Goal: Task Accomplishment & Management: Complete application form

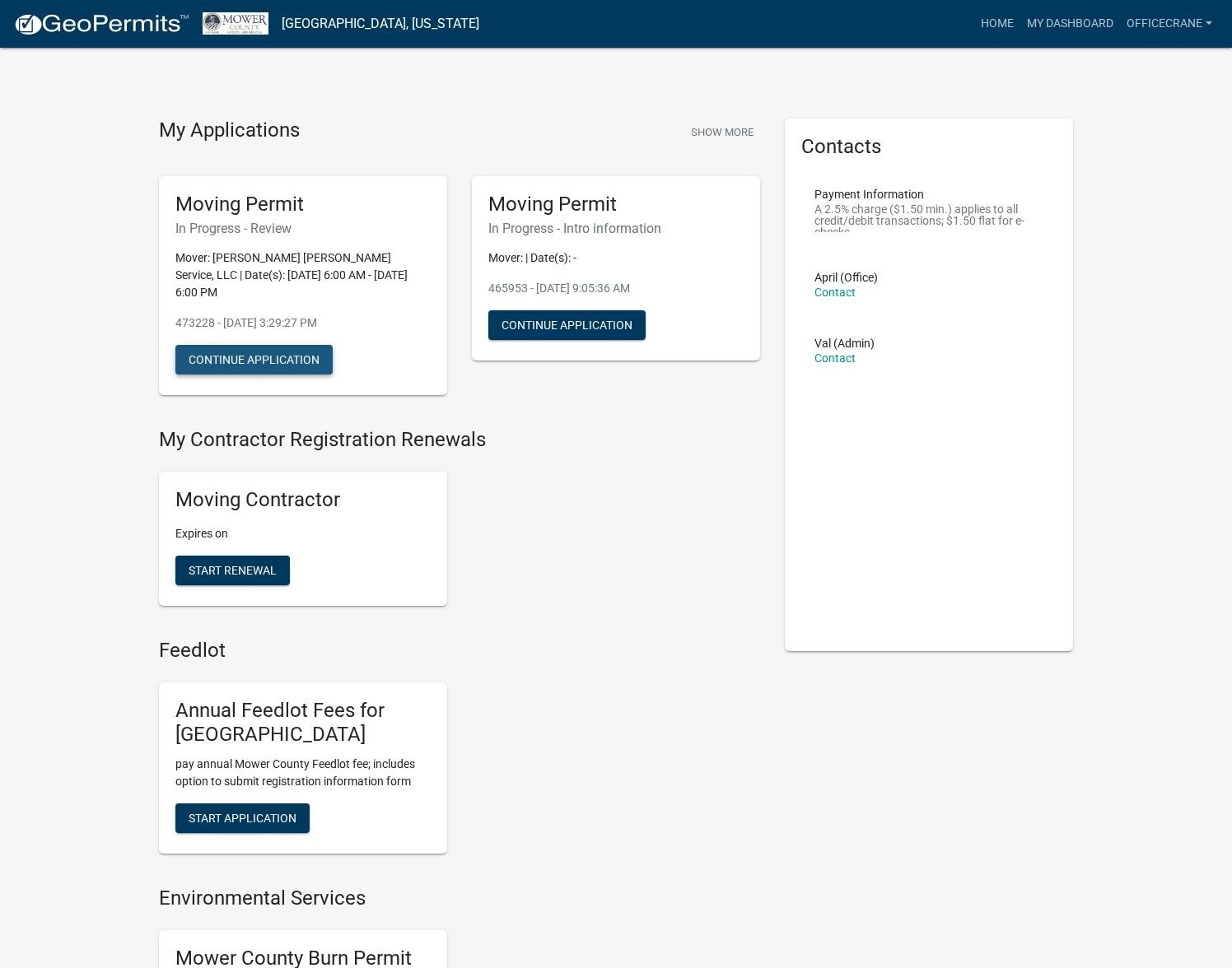
click at [281, 345] on button "Continue Application" at bounding box center [254, 359] width 158 height 29
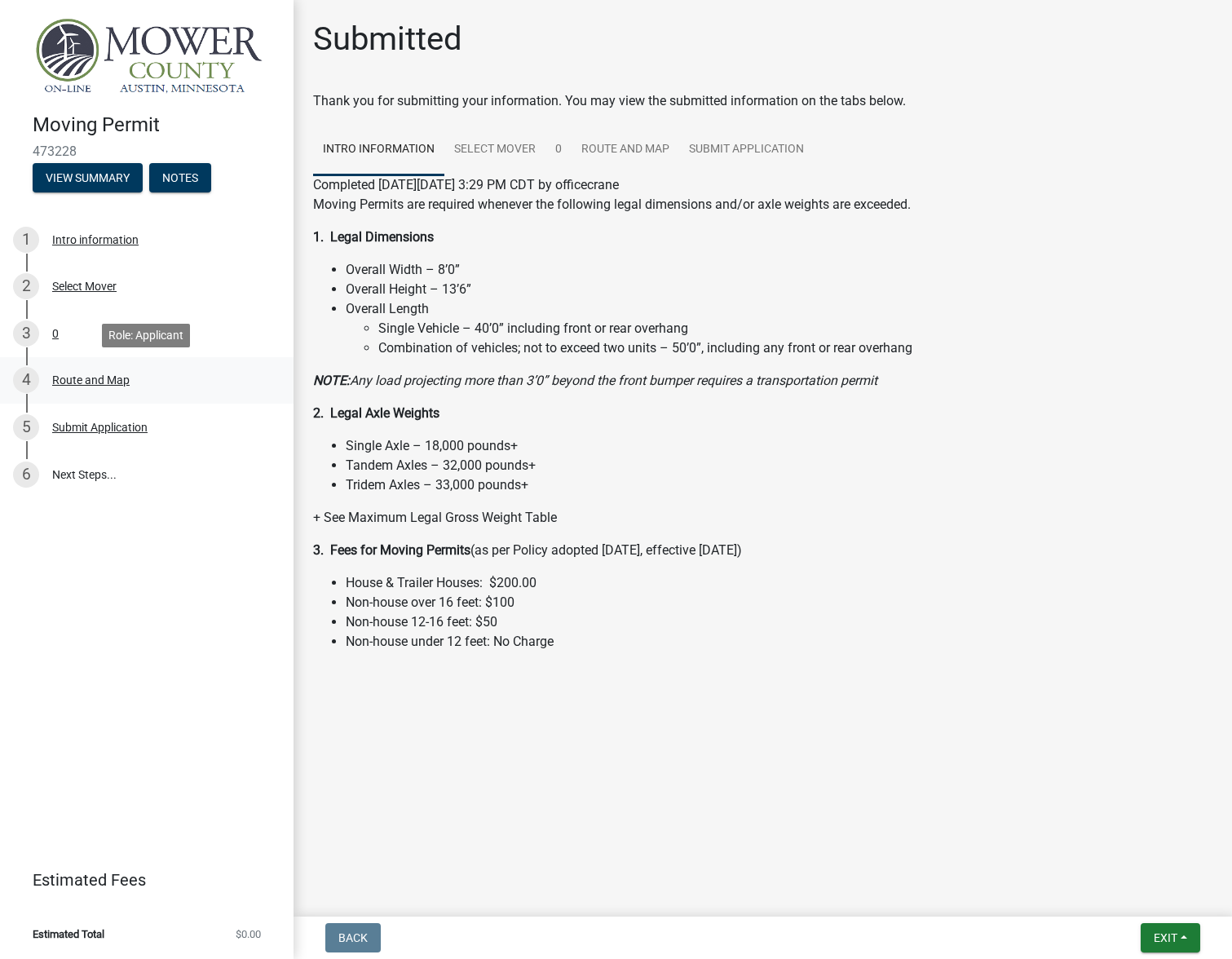
click at [100, 377] on div "Route and Map" at bounding box center [91, 380] width 77 height 11
click at [1154, 932] on span "Exit" at bounding box center [1165, 938] width 24 height 13
click at [1136, 888] on button "Save & Exit" at bounding box center [1135, 895] width 131 height 39
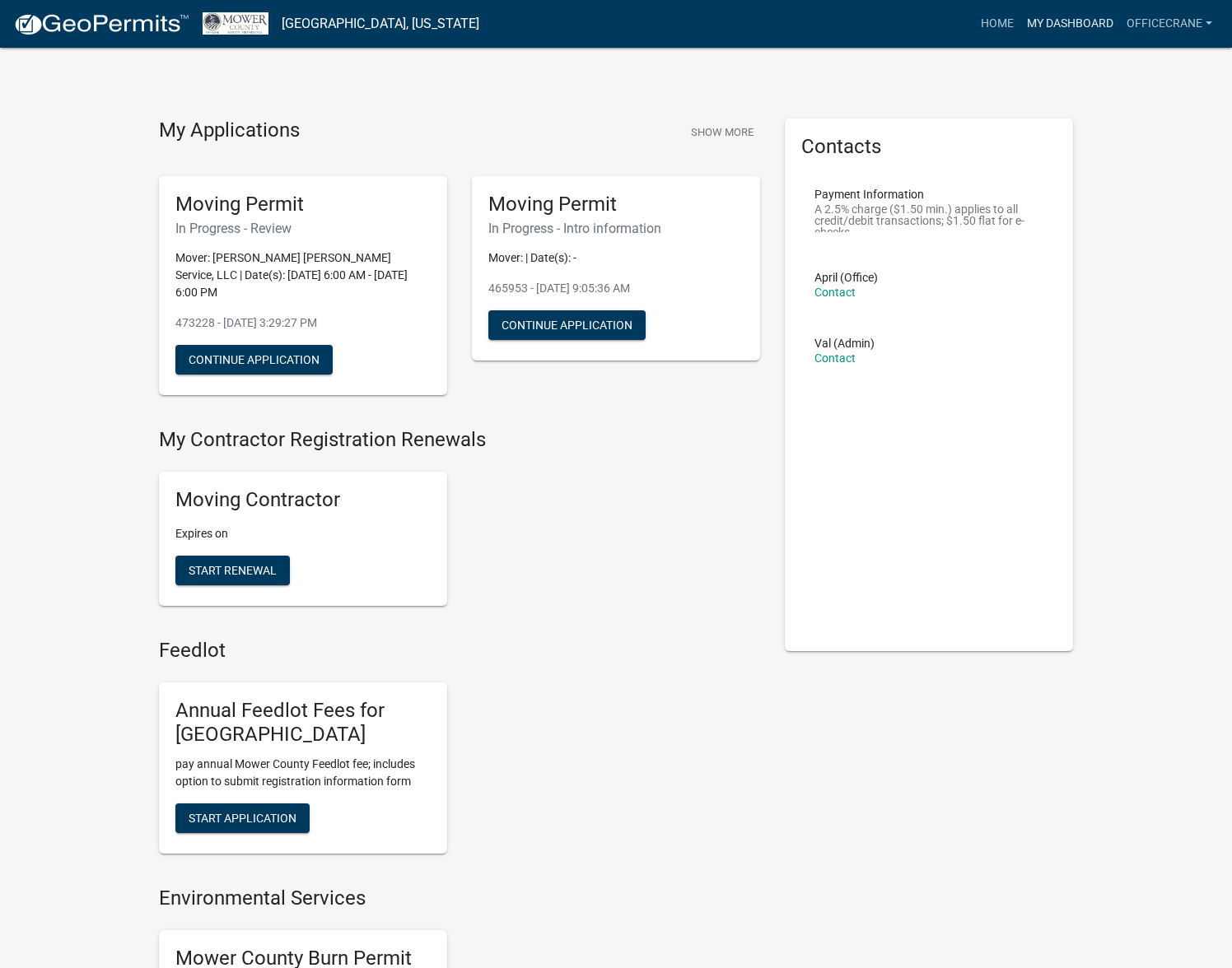
click at [1089, 19] on link "My Dashboard" at bounding box center [1070, 23] width 100 height 31
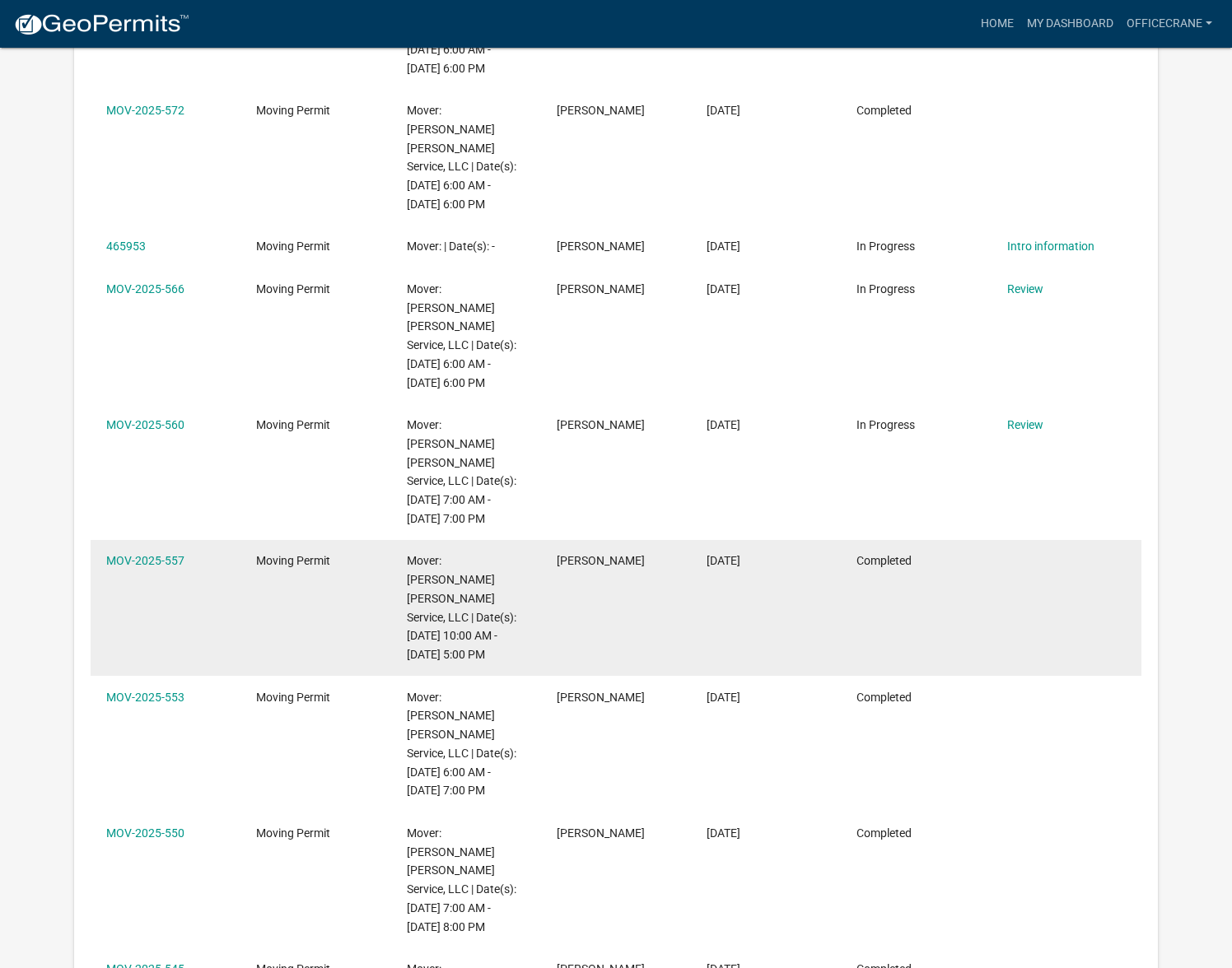
scroll to position [373, 0]
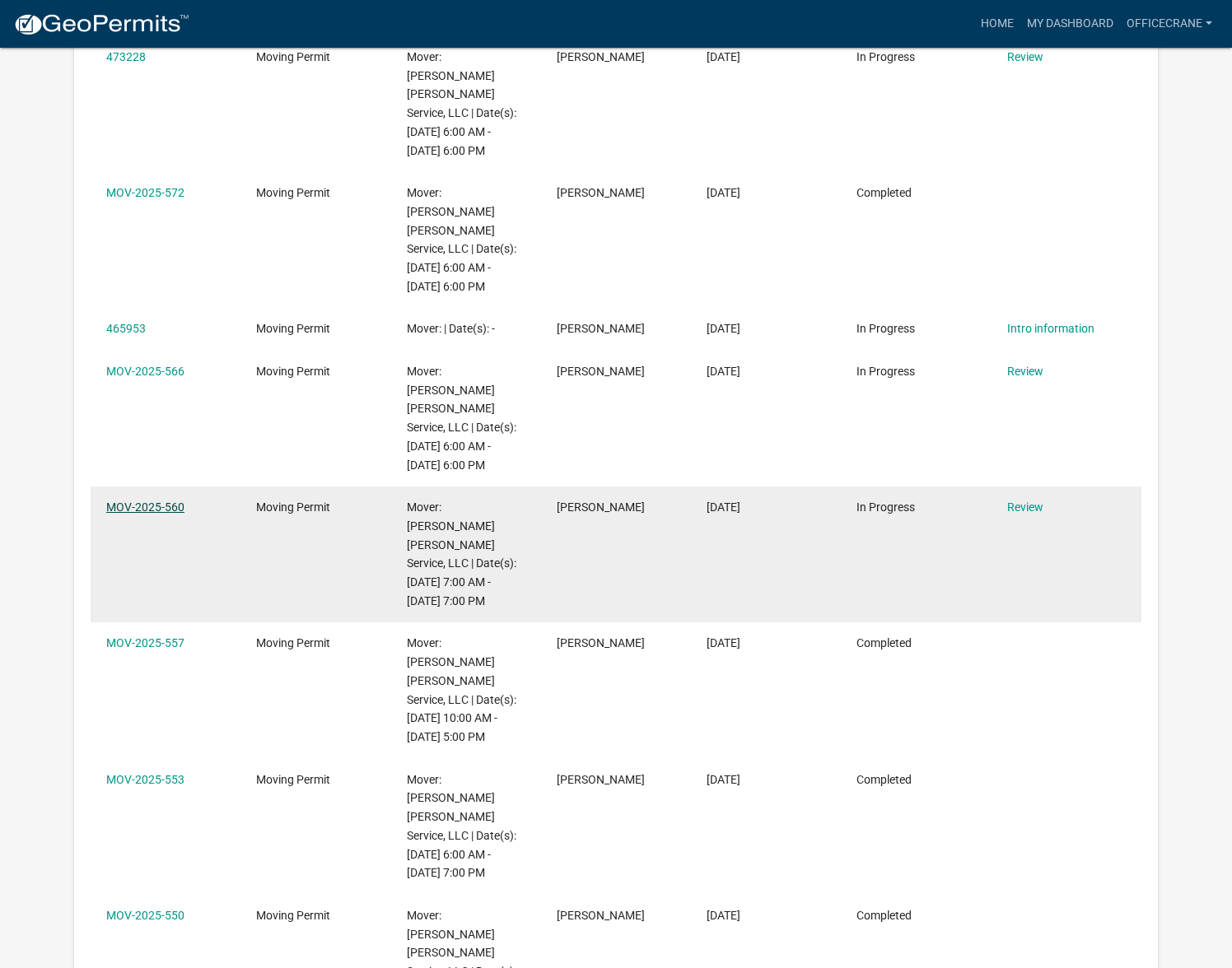
click at [156, 501] on link "MOV-2025-560" at bounding box center [145, 507] width 78 height 13
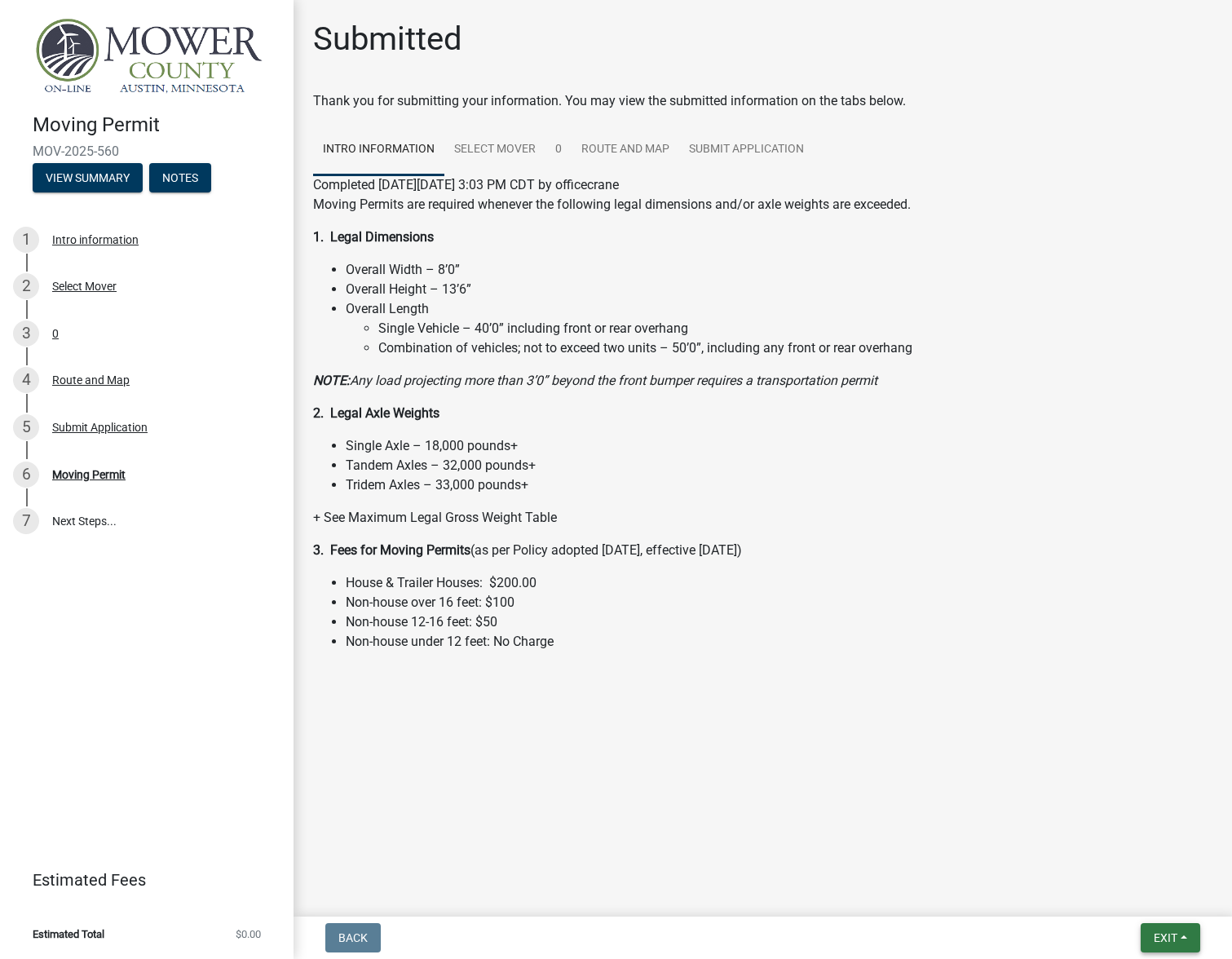
click at [1186, 930] on button "Exit" at bounding box center [1171, 937] width 60 height 29
click at [1058, 558] on p "3. Fees for Moving Permits (as per Policy adopted [DATE], effective [DATE])" at bounding box center [762, 551] width 899 height 19
click at [91, 521] on link "7 Next Steps..." at bounding box center [146, 522] width 294 height 47
click at [195, 186] on button "Notes" at bounding box center [180, 177] width 62 height 29
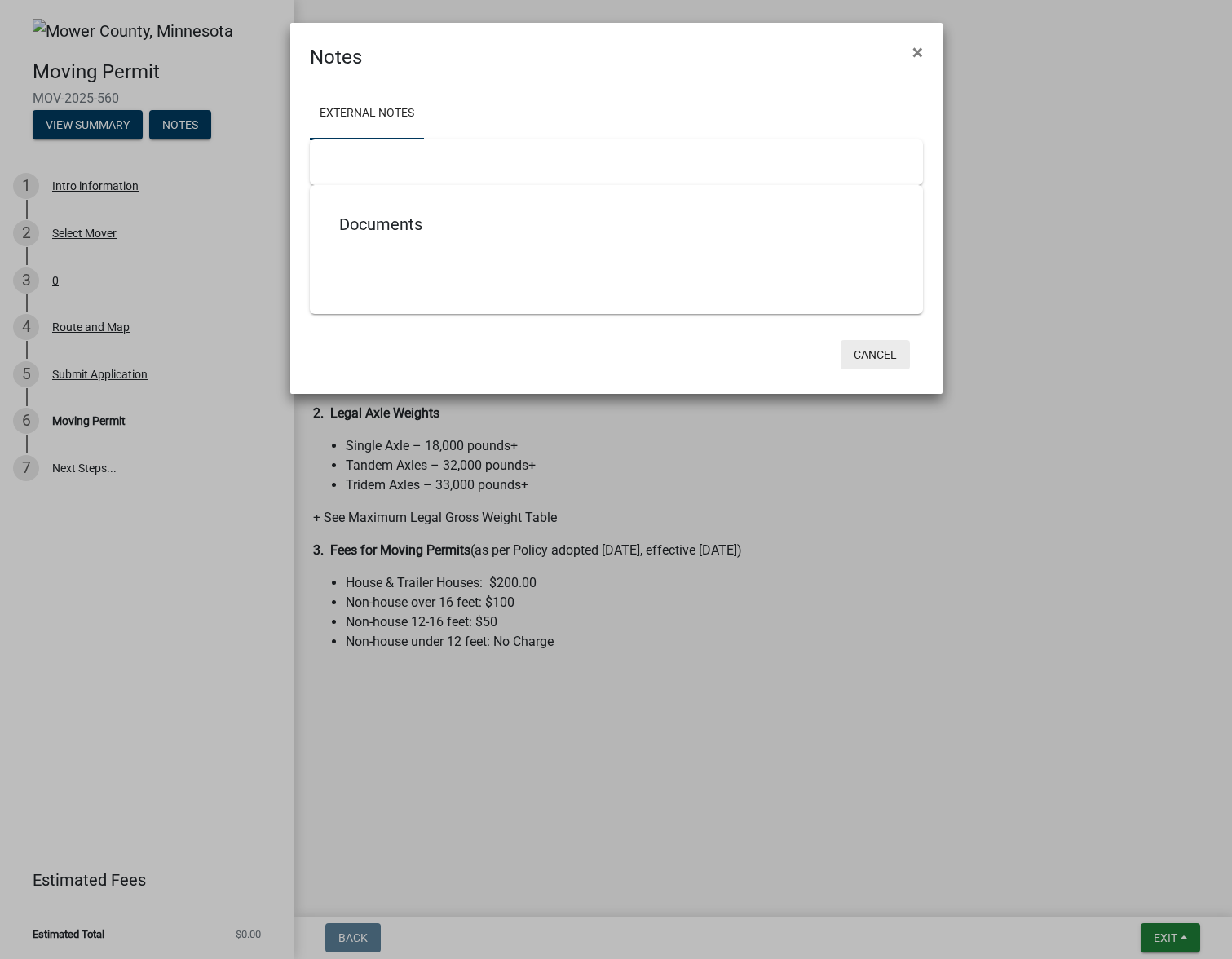
click at [883, 357] on button "Cancel" at bounding box center [874, 354] width 69 height 29
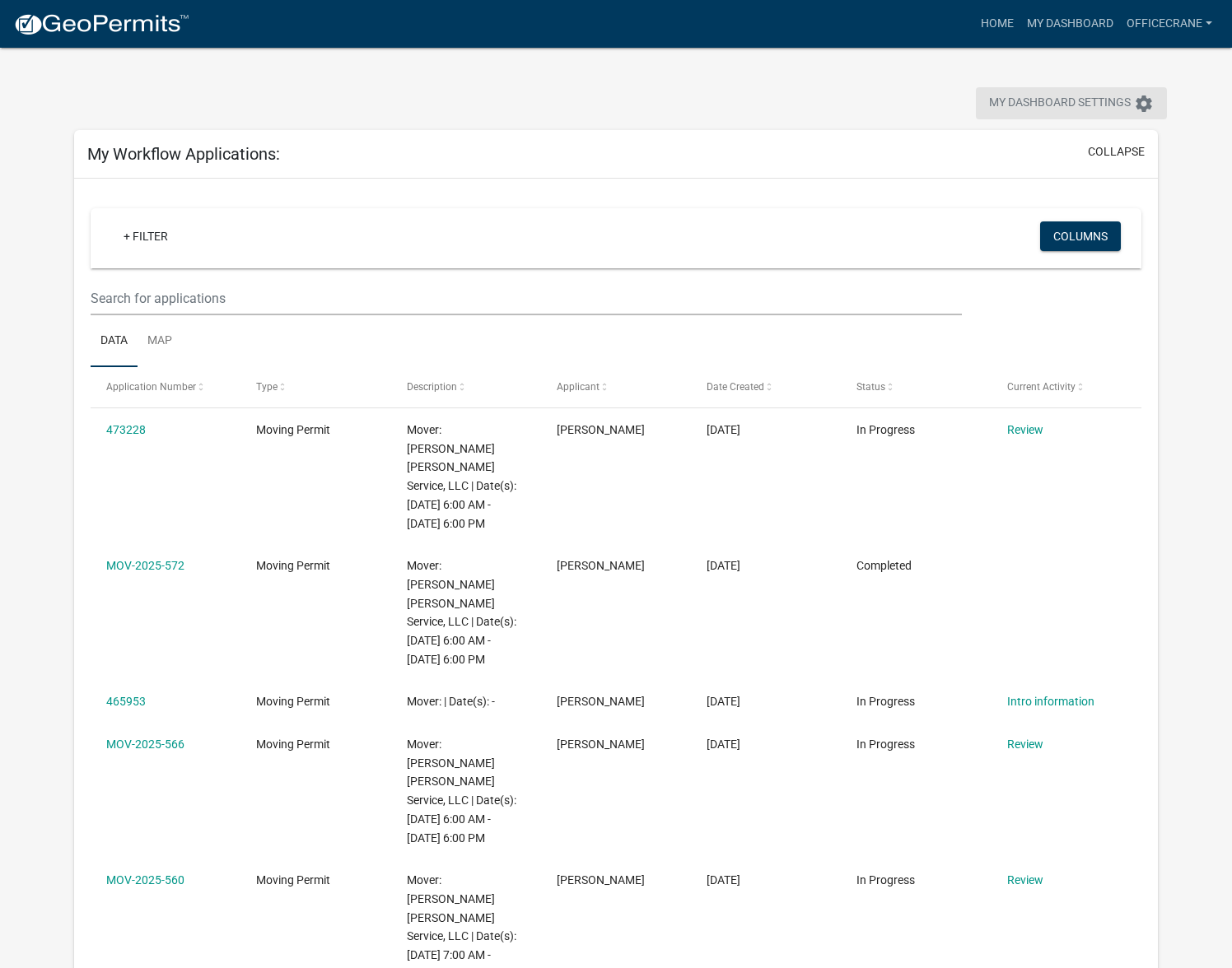
click at [1149, 102] on icon "settings" at bounding box center [1143, 104] width 19 height 19
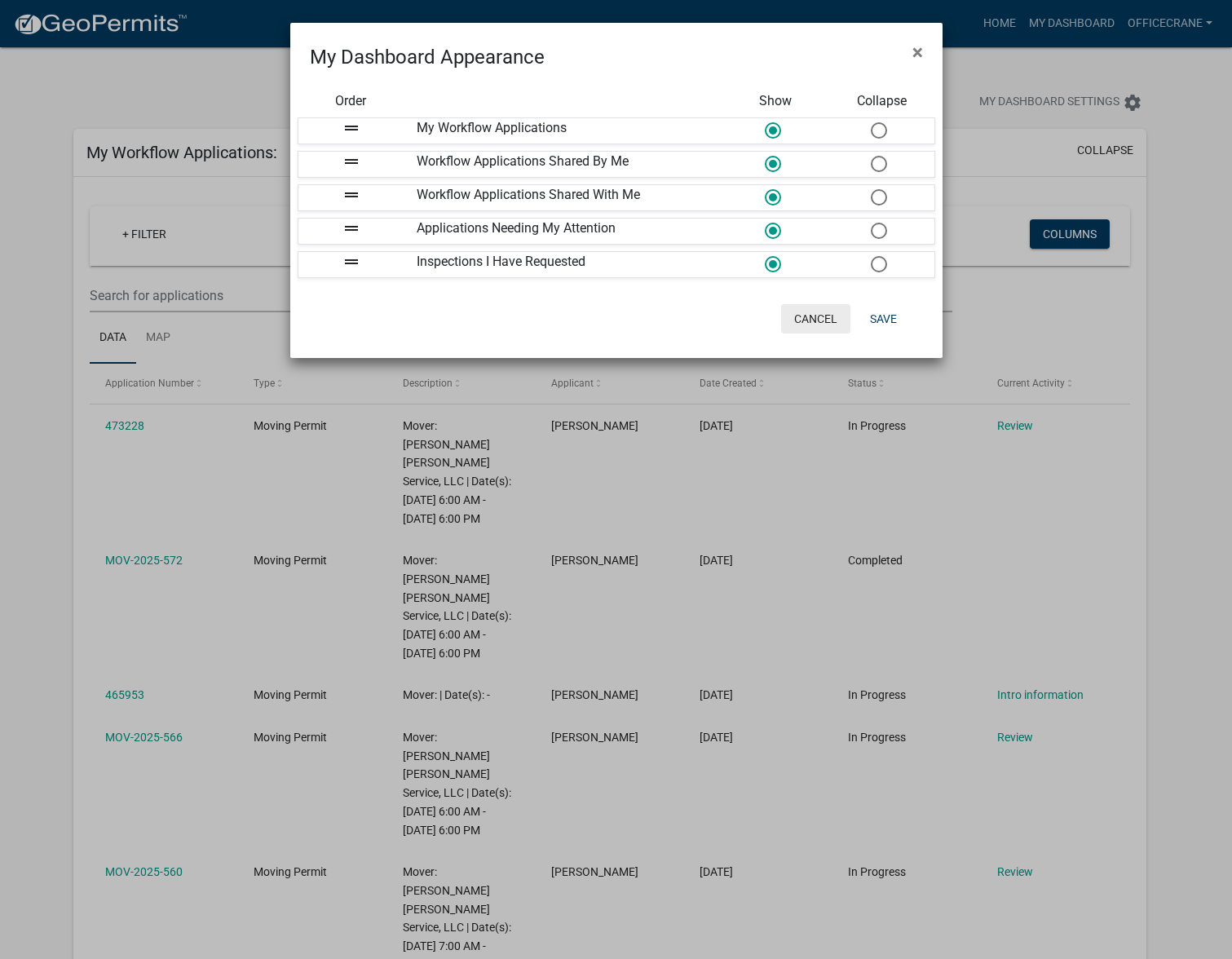
click at [815, 315] on button "Cancel" at bounding box center [815, 318] width 69 height 29
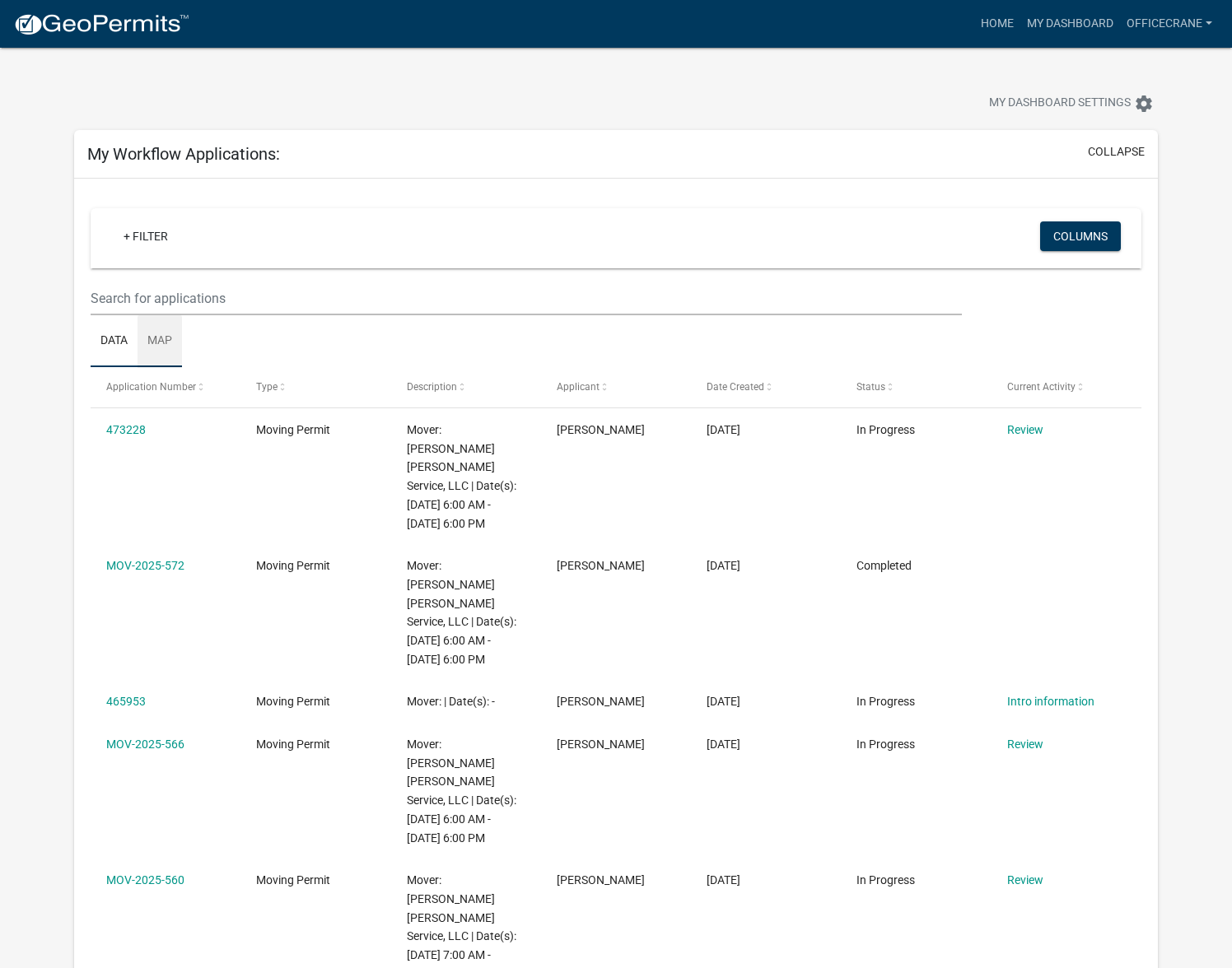
click at [162, 340] on link "Map" at bounding box center [159, 342] width 44 height 53
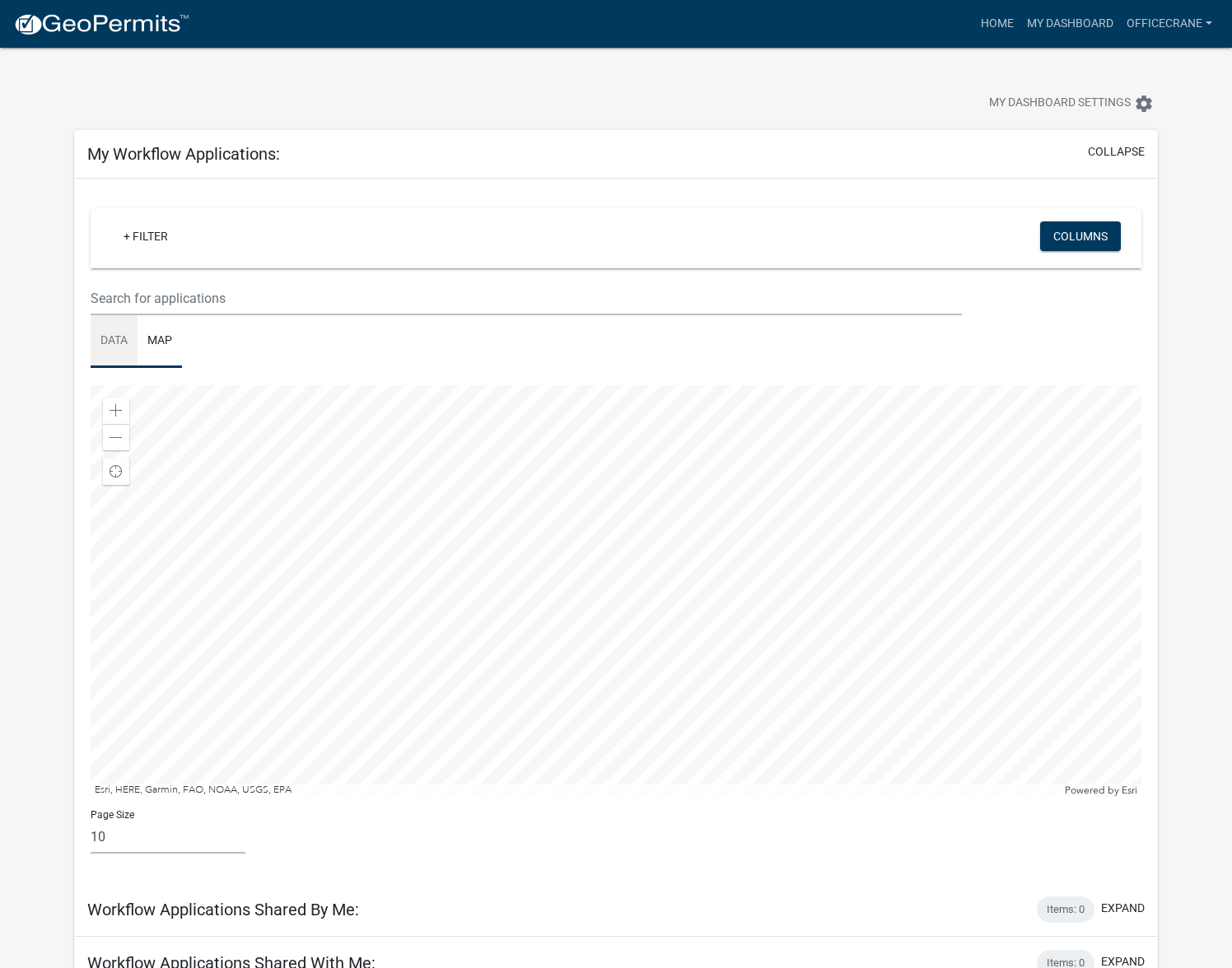
click at [121, 337] on link "Data" at bounding box center [113, 342] width 47 height 53
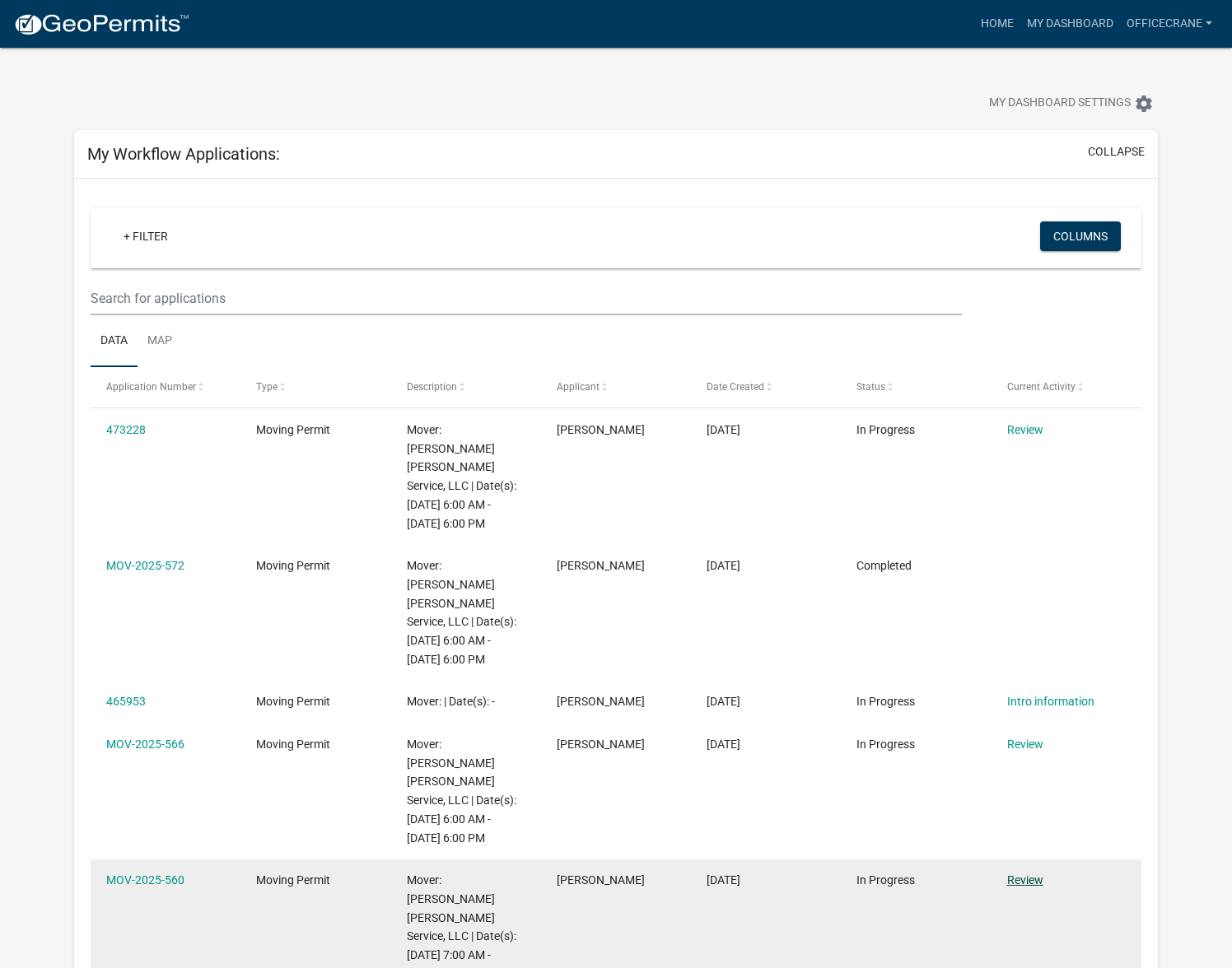
click at [1018, 873] on link "Review" at bounding box center [1025, 880] width 36 height 13
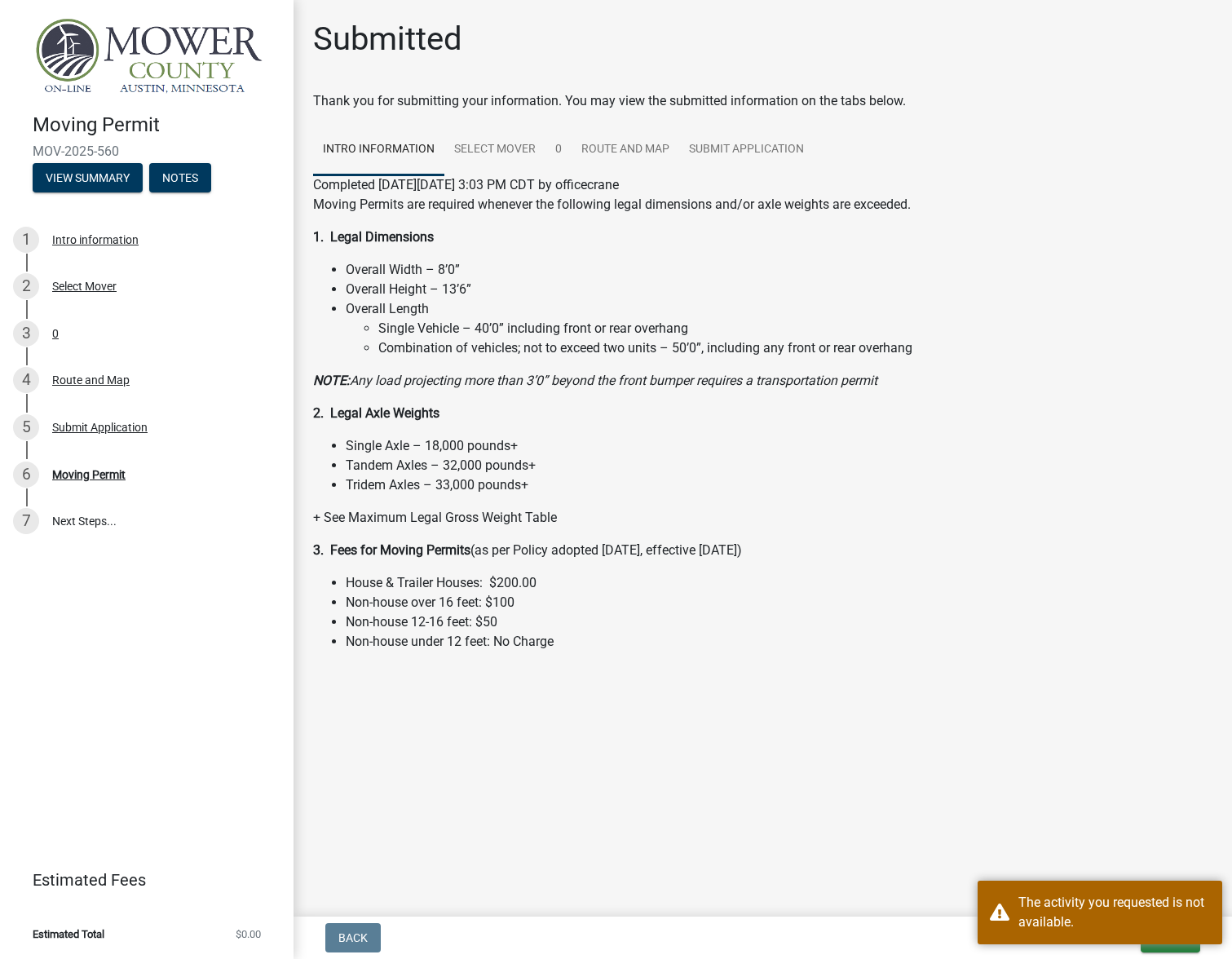
click at [1023, 705] on main "Submitted Thank you for submitting your information. You may view the submitted…" at bounding box center [762, 455] width 938 height 910
click at [99, 378] on div "Route and Map" at bounding box center [91, 380] width 77 height 11
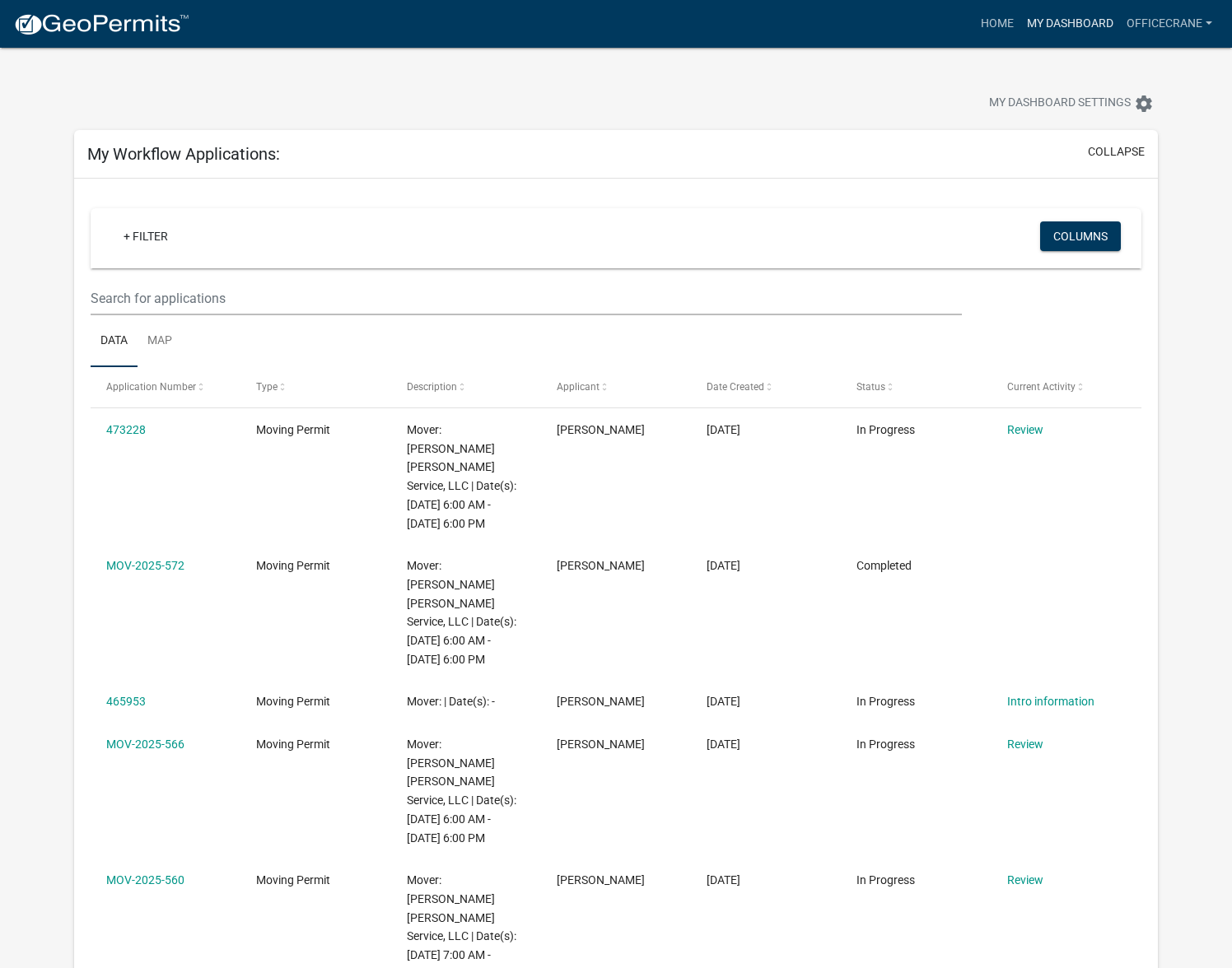
click at [1061, 18] on link "My Dashboard" at bounding box center [1070, 23] width 100 height 31
click at [1143, 19] on link "officecrane" at bounding box center [1169, 23] width 99 height 31
click at [138, 24] on img at bounding box center [101, 25] width 176 height 25
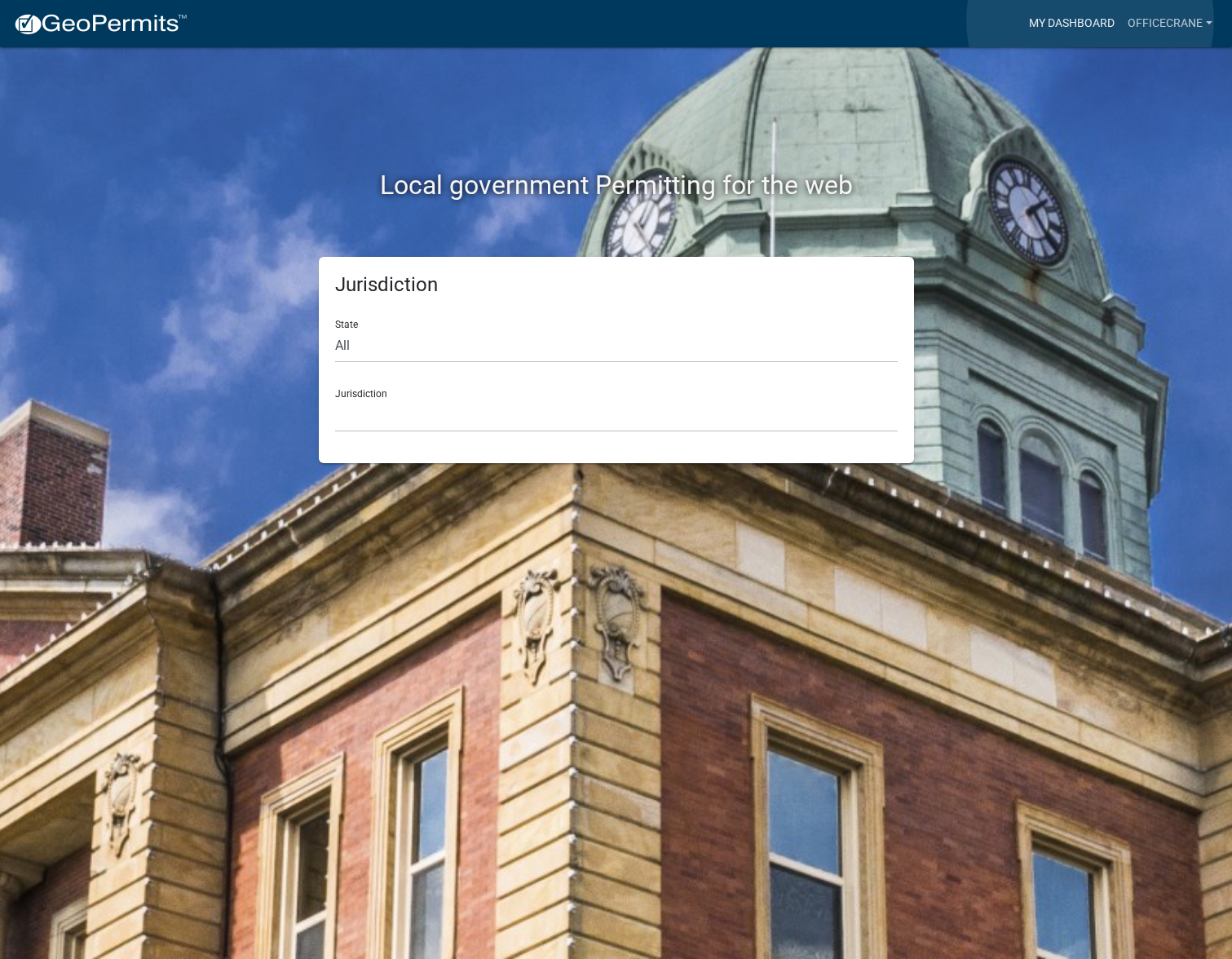
click at [1090, 20] on link "My Dashboard" at bounding box center [1072, 23] width 99 height 31
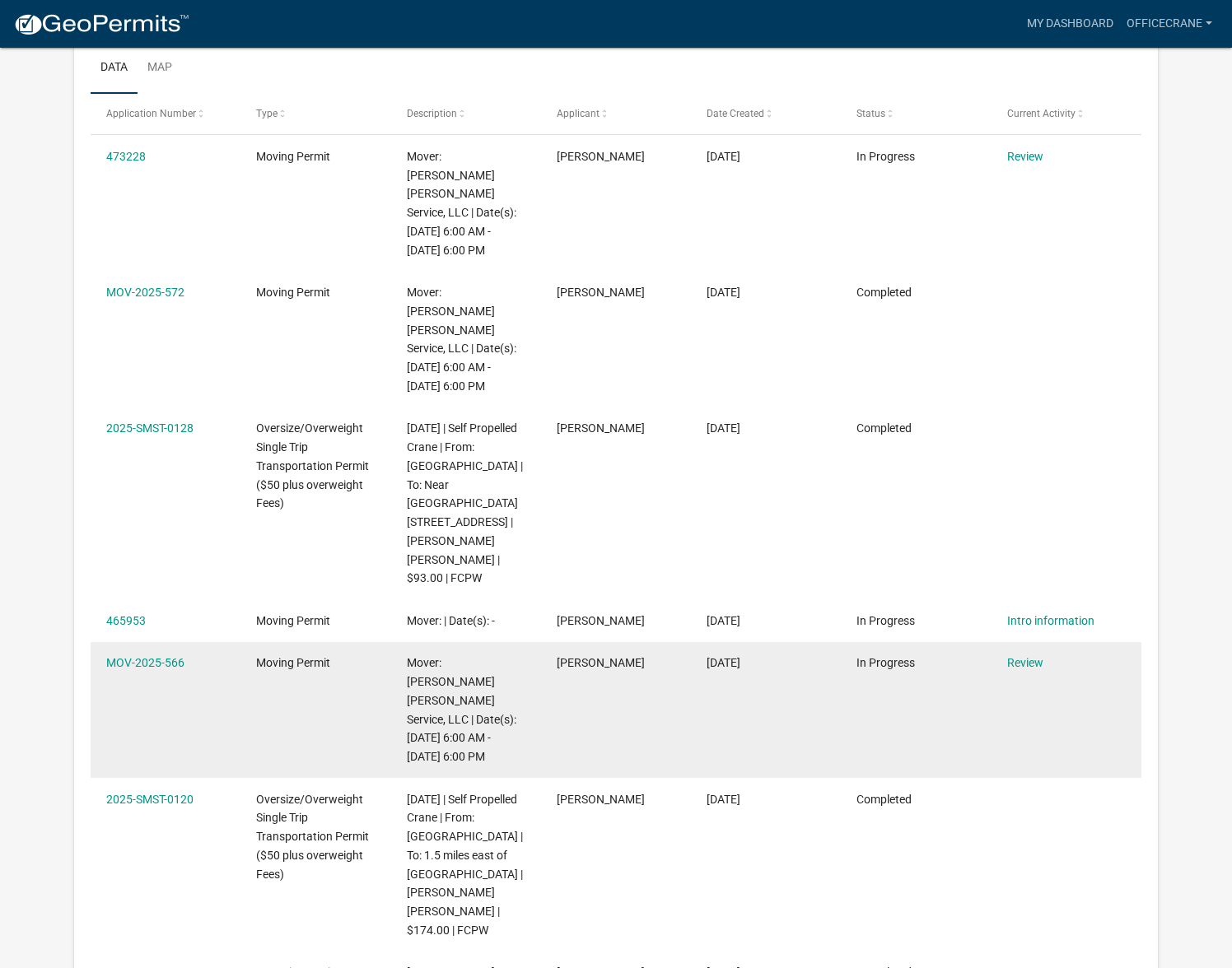
scroll to position [219, 0]
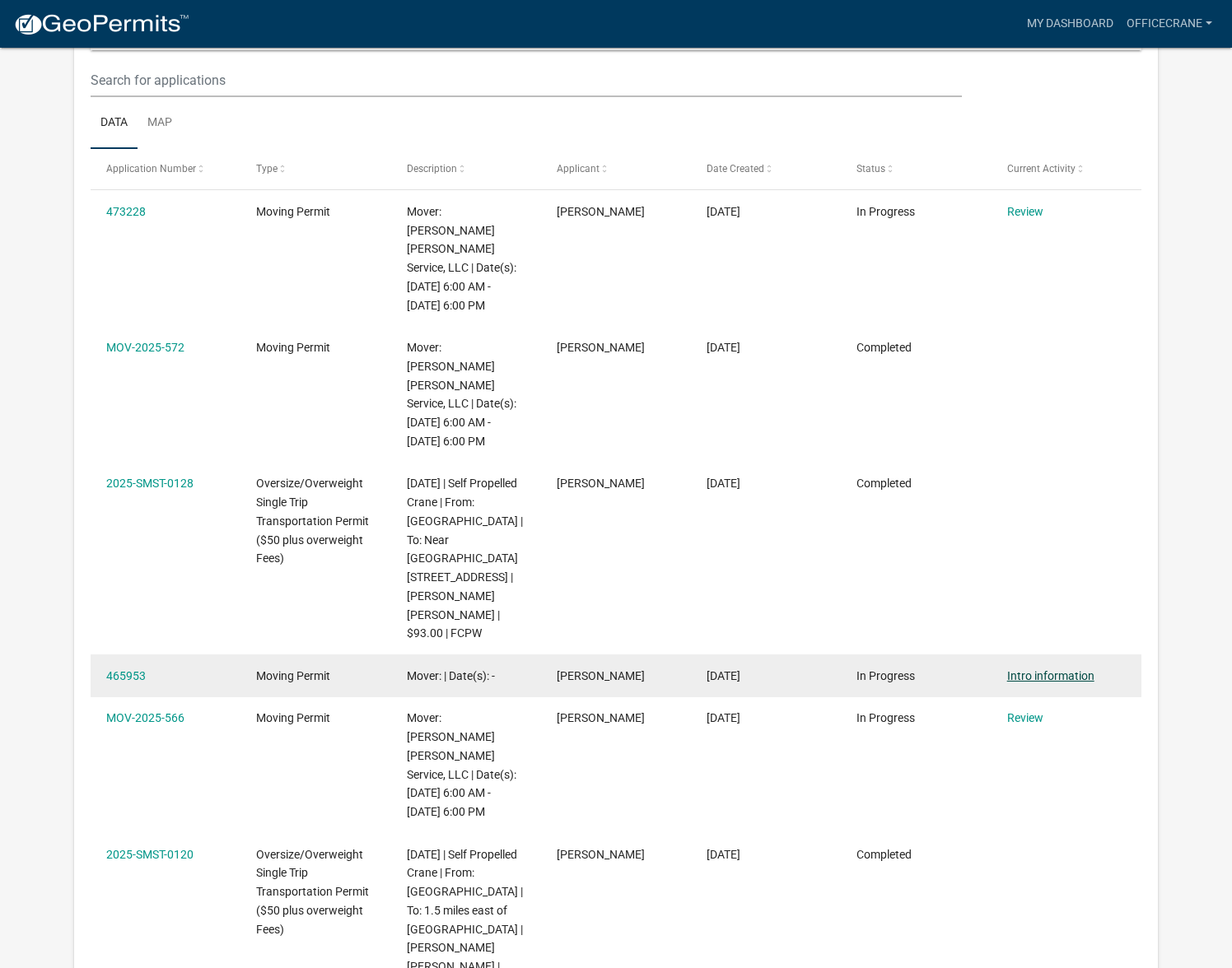
click at [1045, 669] on link "Intro information" at bounding box center [1051, 675] width 88 height 13
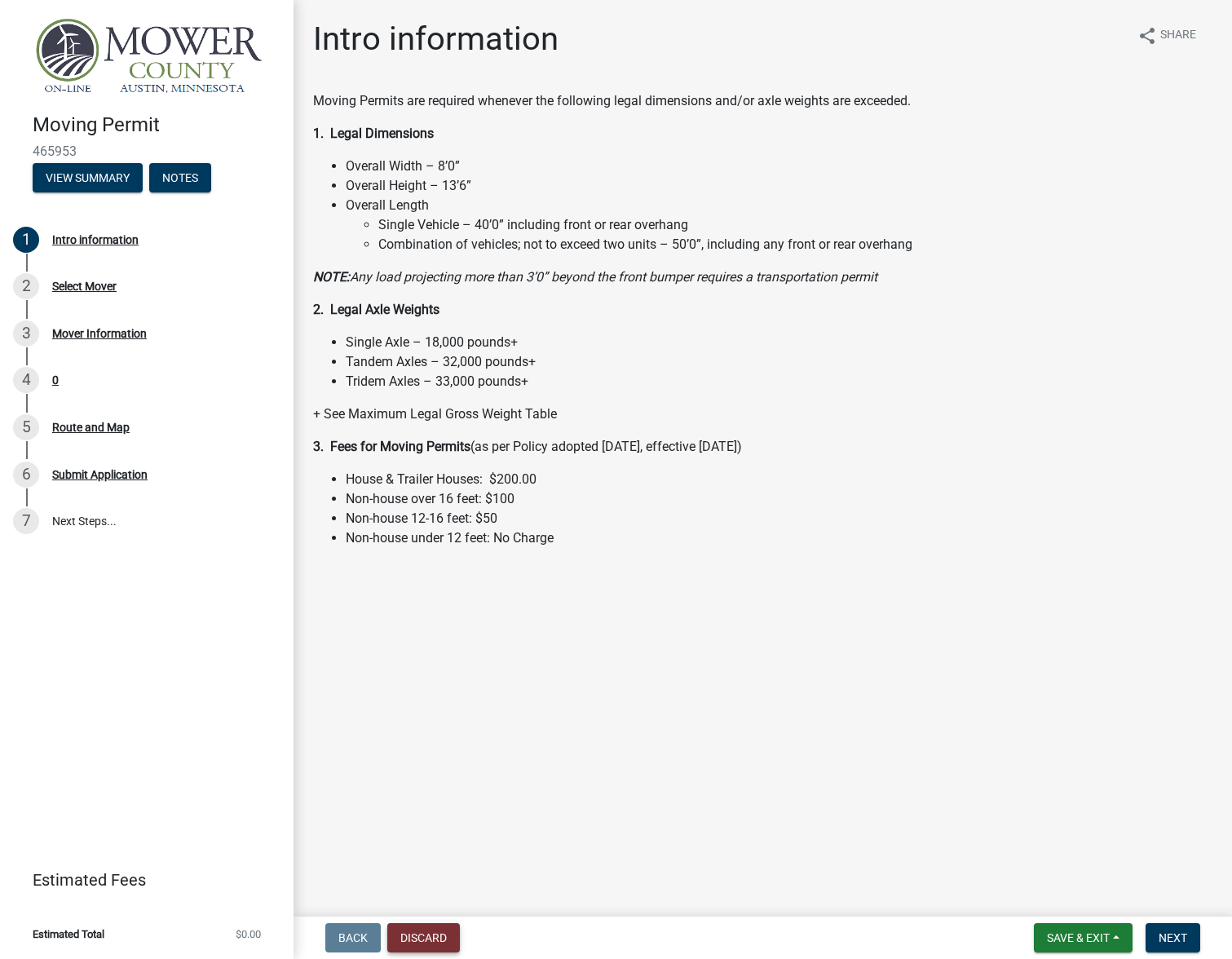
click at [422, 940] on button "Discard" at bounding box center [423, 937] width 73 height 29
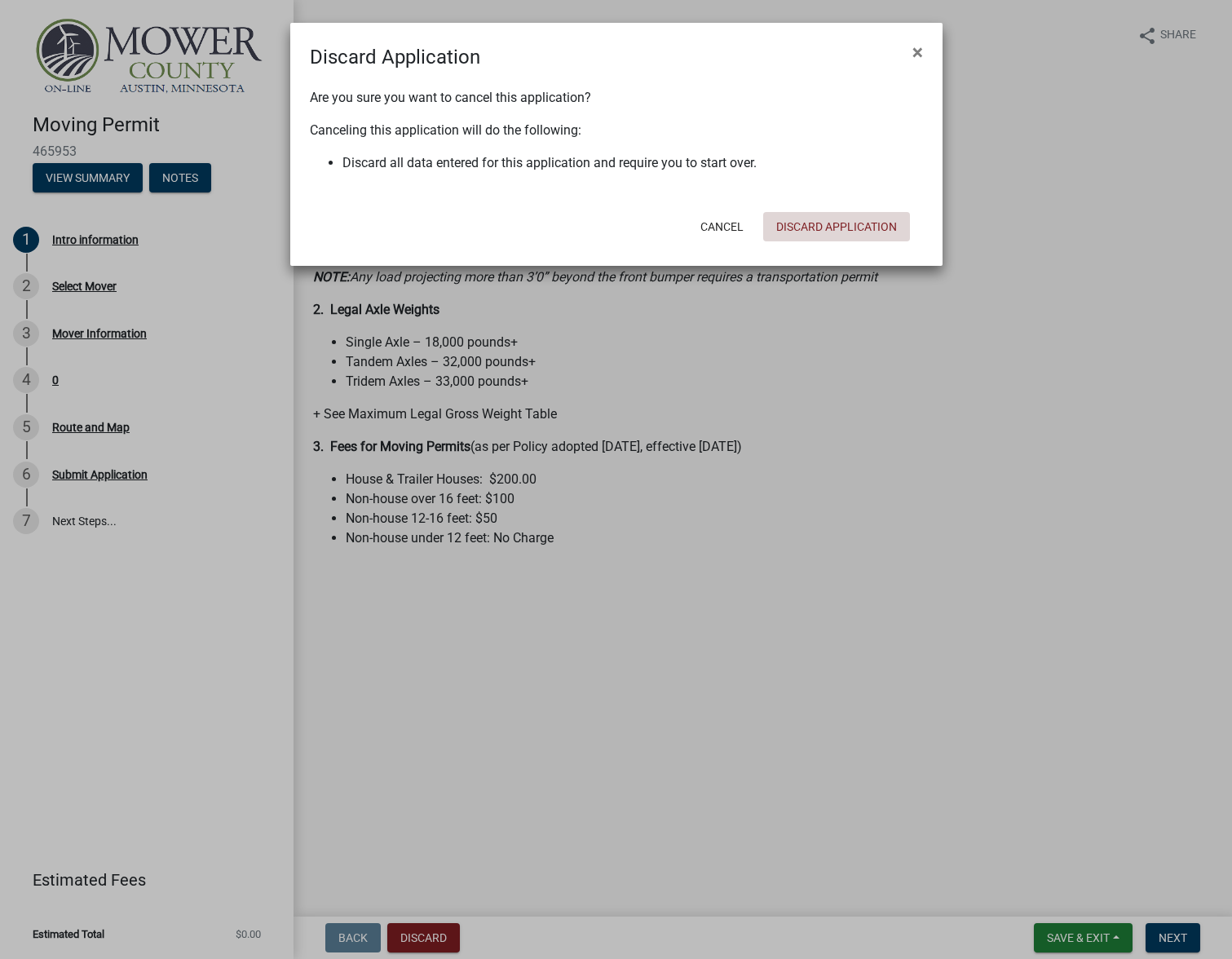
click at [819, 224] on button "Discard Application" at bounding box center [836, 226] width 146 height 29
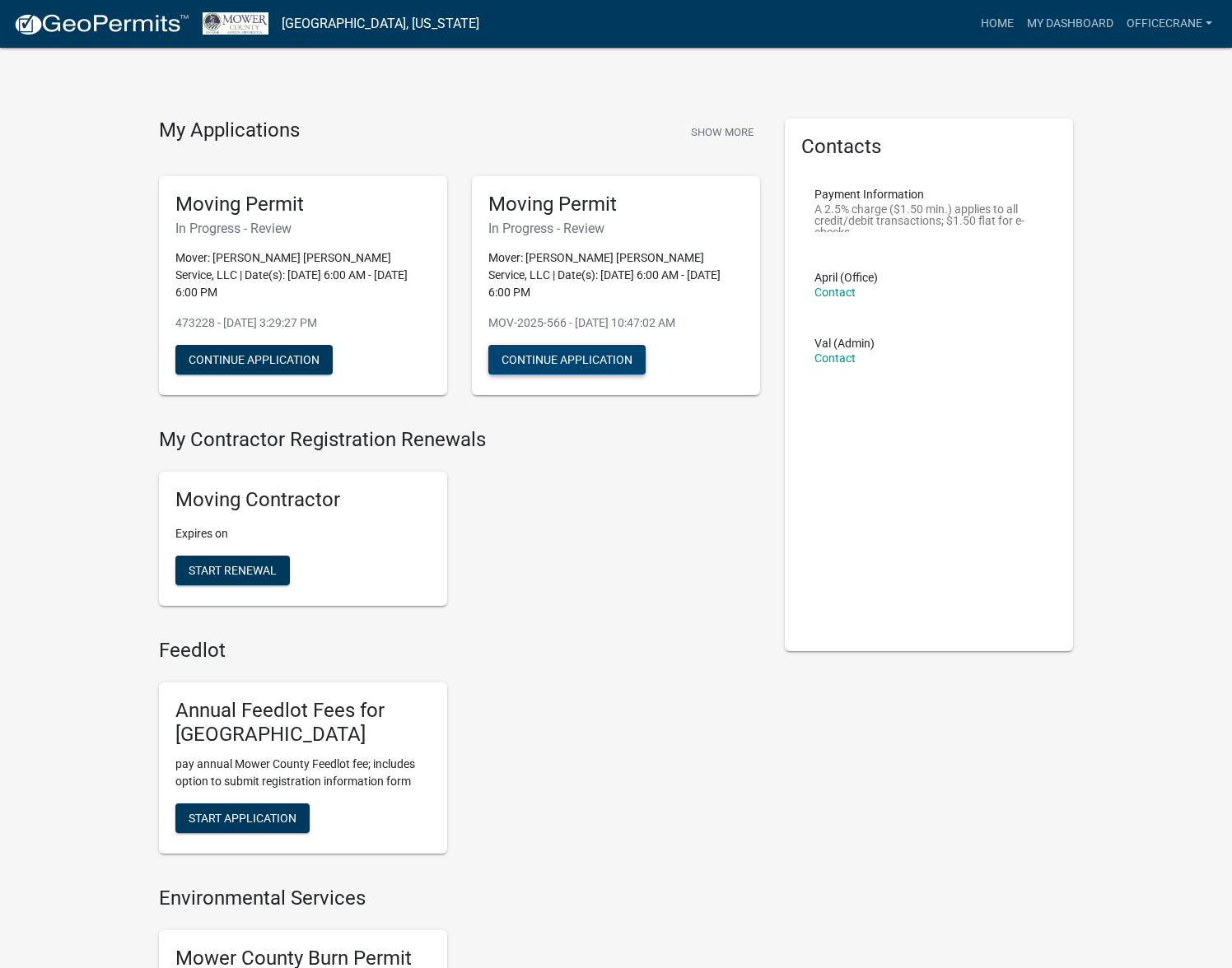
click at [593, 345] on button "Continue Application" at bounding box center [567, 359] width 158 height 29
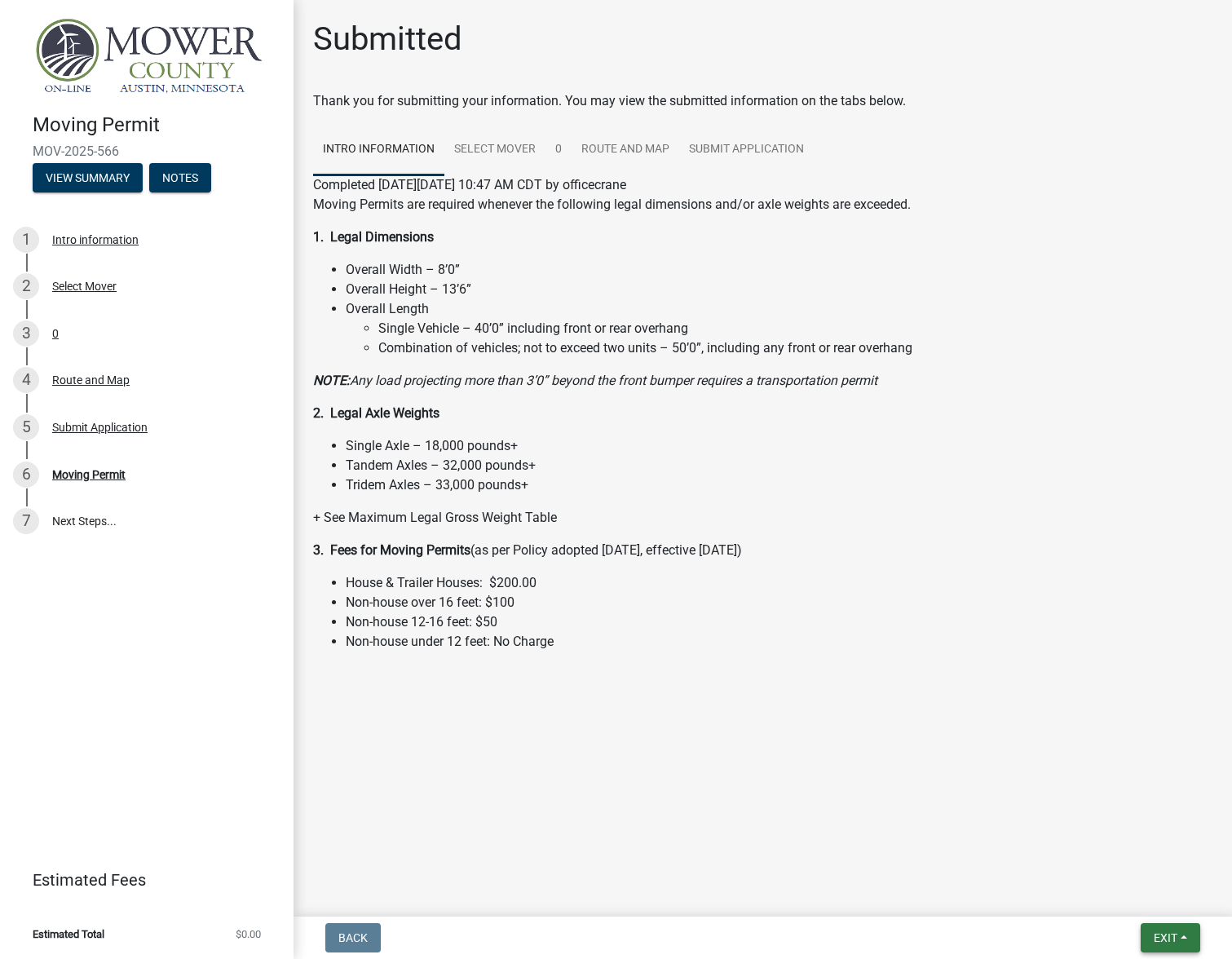
click at [1165, 946] on button "Exit" at bounding box center [1171, 937] width 60 height 29
click at [1108, 754] on main "Submitted Thank you for submitting your information. You may view the submitted…" at bounding box center [762, 455] width 938 height 910
